Goal: Use online tool/utility: Use online tool/utility

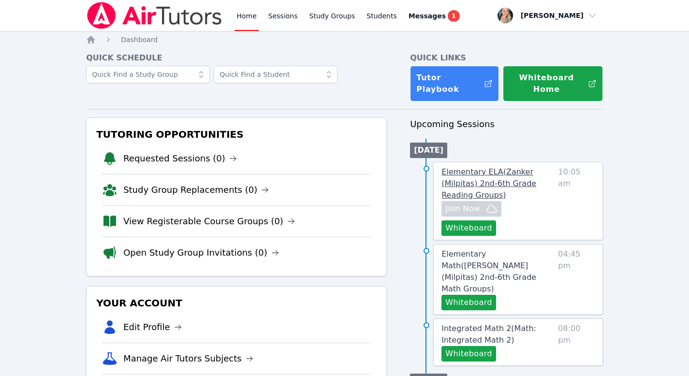
click at [455, 168] on link "Elementary ELA ( Zanker (Milpitas) 2nd-6th Grade Reading Groups )" at bounding box center [497, 183] width 113 height 35
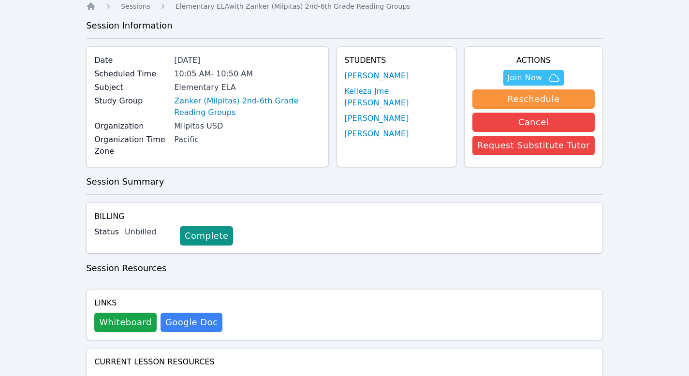
scroll to position [29, 0]
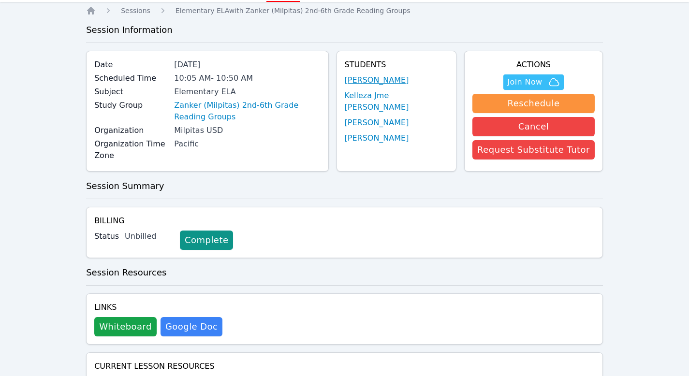
click at [401, 79] on link "[PERSON_NAME]" at bounding box center [377, 80] width 64 height 12
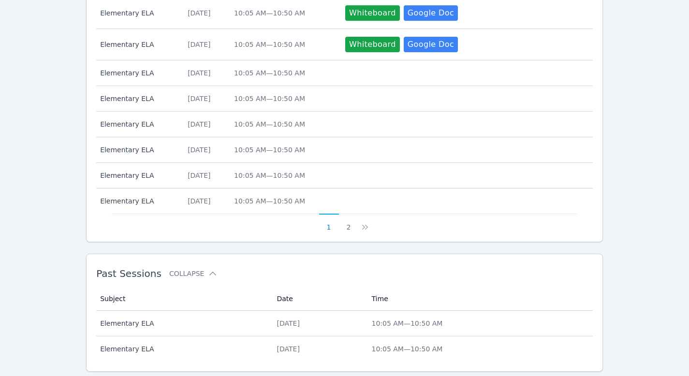
scroll to position [426, 0]
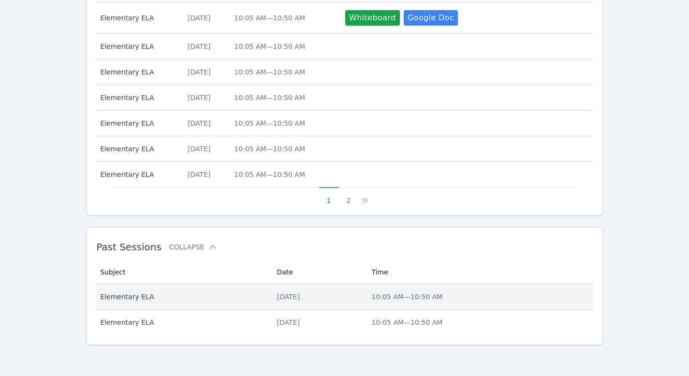
click at [312, 294] on div "[DATE]" at bounding box center [318, 297] width 83 height 10
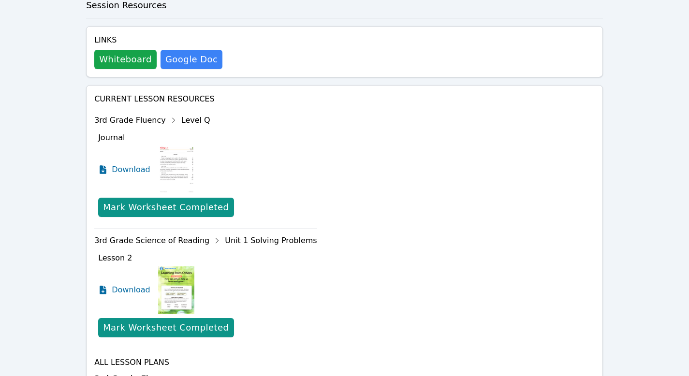
scroll to position [706, 0]
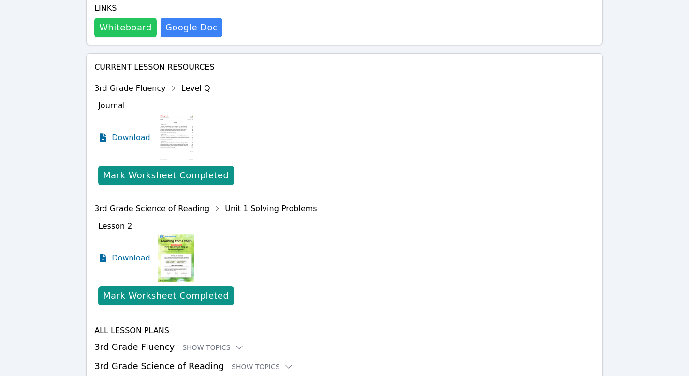
click at [114, 18] on button "Whiteboard" at bounding box center [125, 27] width 62 height 19
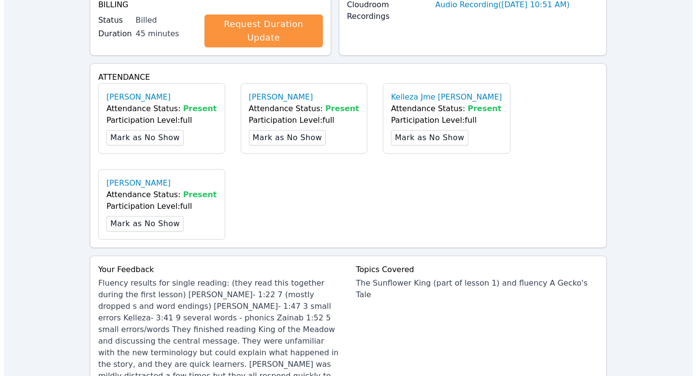
scroll to position [0, 0]
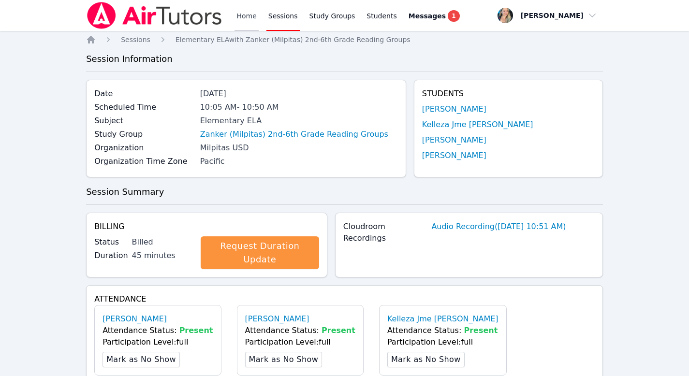
click at [248, 15] on link "Home" at bounding box center [247, 15] width 24 height 31
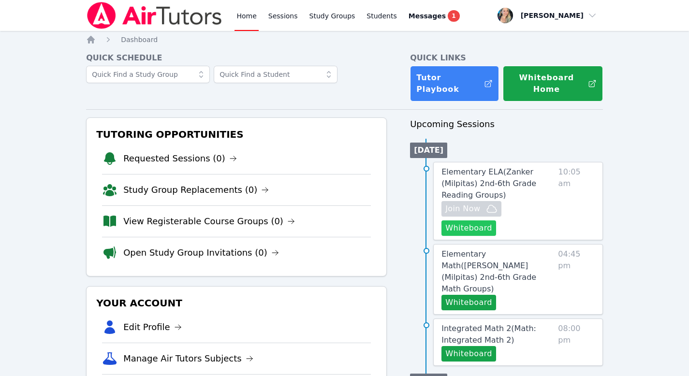
click at [463, 220] on button "Whiteboard" at bounding box center [468, 227] width 55 height 15
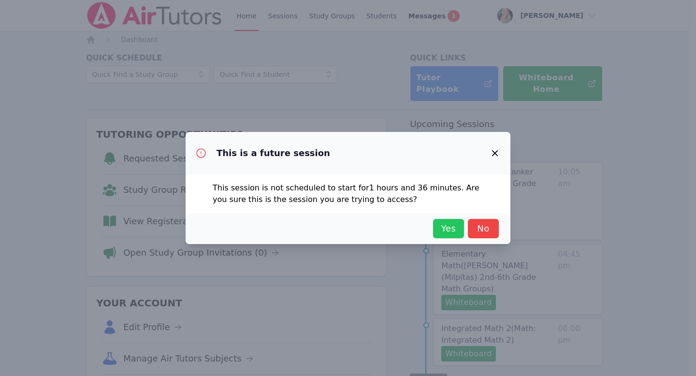
click at [441, 223] on span "Yes" at bounding box center [448, 229] width 21 height 14
